Goal: Transaction & Acquisition: Purchase product/service

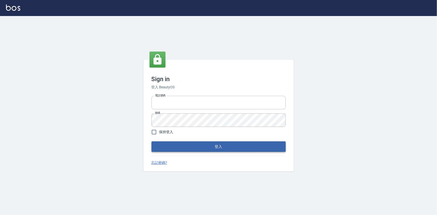
type input "0922670776"
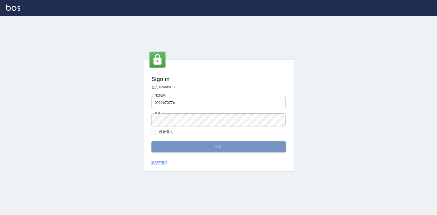
click at [200, 148] on button "登入" at bounding box center [218, 146] width 134 height 11
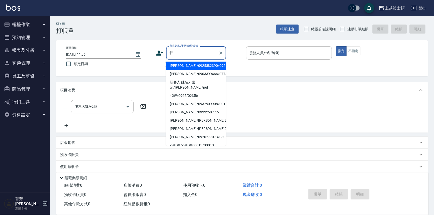
click at [183, 67] on li "[PERSON_NAME]/0925882390/0925882" at bounding box center [196, 66] width 60 height 8
type input "[PERSON_NAME]/0925882390/0925882"
type input "Akemi-2"
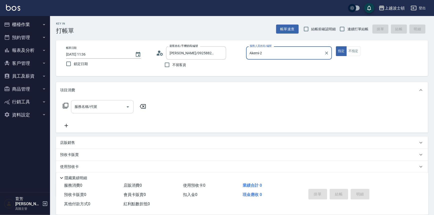
click at [107, 107] on input "服務名稱/代號" at bounding box center [98, 106] width 51 height 9
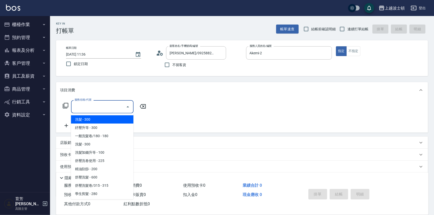
click at [116, 117] on span "洗髮 - 300" at bounding box center [102, 119] width 63 height 8
type input "洗髮(201)"
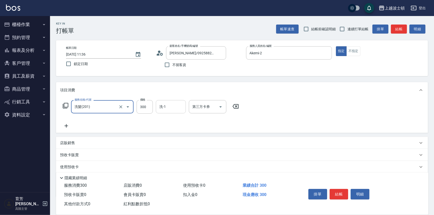
click at [171, 108] on input "洗-1" at bounding box center [171, 106] width 26 height 9
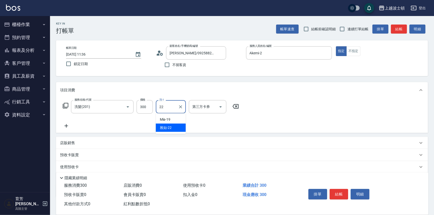
click at [175, 130] on div "雅如 -22" at bounding box center [171, 128] width 30 height 8
type input "雅如-22"
click at [66, 126] on icon at bounding box center [67, 126] width 4 height 4
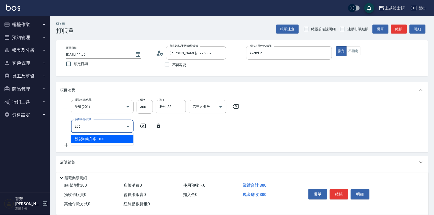
drag, startPoint x: 126, startPoint y: 144, endPoint x: 130, endPoint y: 140, distance: 5.7
click at [126, 143] on ul "洗髮加錢升等 - 100" at bounding box center [102, 139] width 63 height 12
click at [122, 140] on span "洗髮加錢升等 - 100" at bounding box center [102, 139] width 63 height 8
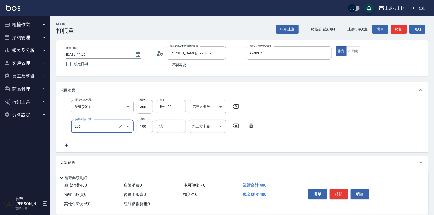
type input "洗髮加錢升等(206)"
click at [143, 128] on input "100" at bounding box center [145, 127] width 16 height 14
type input "50"
click at [164, 128] on input "洗-1" at bounding box center [171, 126] width 26 height 9
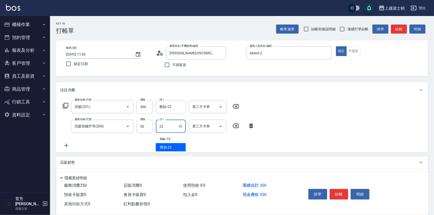
click at [171, 148] on span "雅如 -22" at bounding box center [166, 147] width 12 height 5
type input "雅如-22"
click at [309, 133] on div "服務名稱/代號 洗髮(201) 服務名稱/代號 價格 300 價格 洗-1 雅如-22 洗-1 第三方卡券 第三方卡券 服務名稱/代號 洗髮加錢升等(206)…" at bounding box center [242, 125] width 372 height 54
click at [339, 192] on button "結帳" at bounding box center [339, 194] width 19 height 11
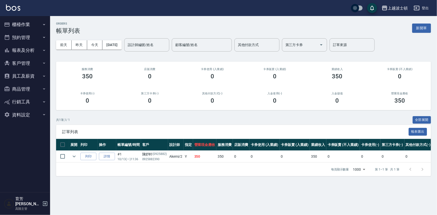
click at [158, 45] on input "設計師編號/姓名" at bounding box center [146, 45] width 41 height 9
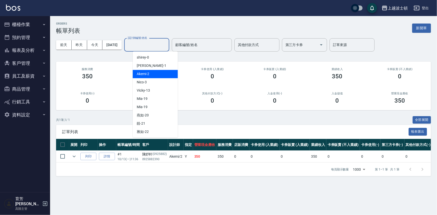
click at [158, 75] on div "Akemi -2" at bounding box center [155, 74] width 45 height 8
type input "Akemi-2"
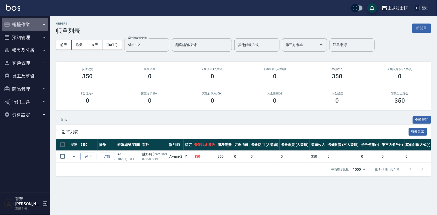
click at [16, 23] on button "櫃檯作業" at bounding box center [25, 24] width 46 height 13
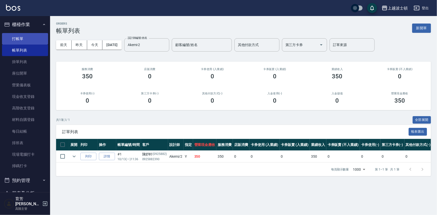
click at [21, 35] on link "打帳單" at bounding box center [25, 39] width 46 height 12
